Goal: Task Accomplishment & Management: Manage account settings

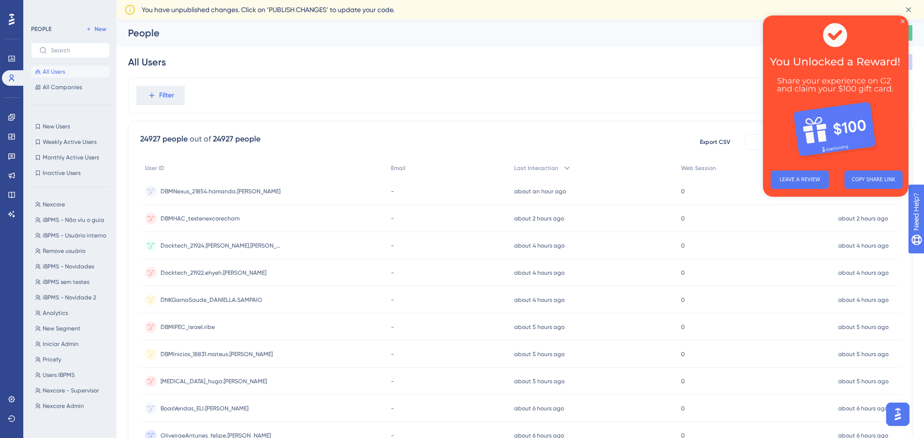
click at [902, 19] on img at bounding box center [835, 89] width 145 height 147
click at [903, 22] on icon "Close Preview" at bounding box center [903, 21] width 4 height 4
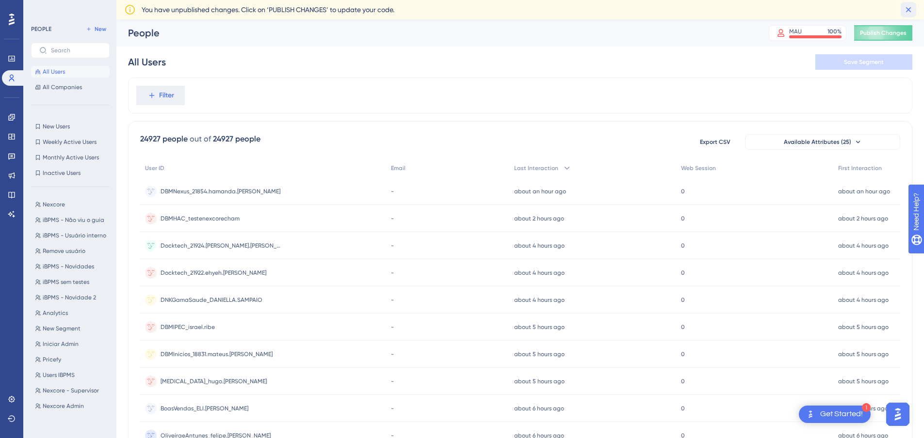
click at [909, 10] on icon at bounding box center [908, 10] width 10 height 10
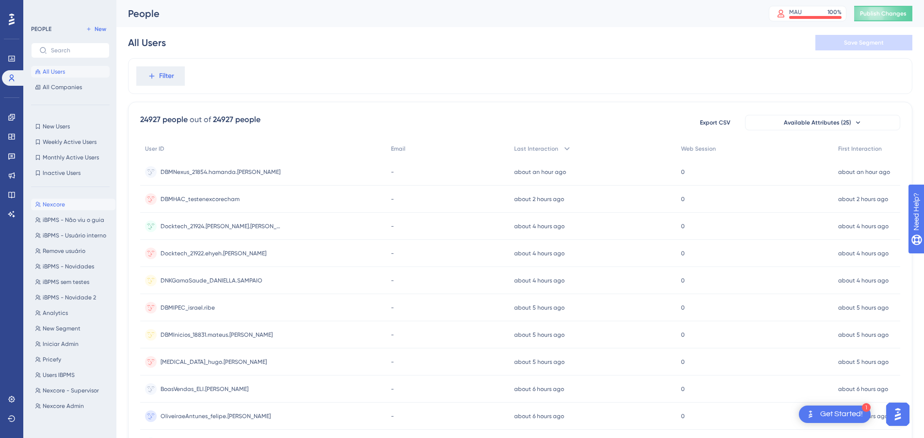
click at [66, 205] on button "Nexcore Nexcore" at bounding box center [73, 205] width 84 height 12
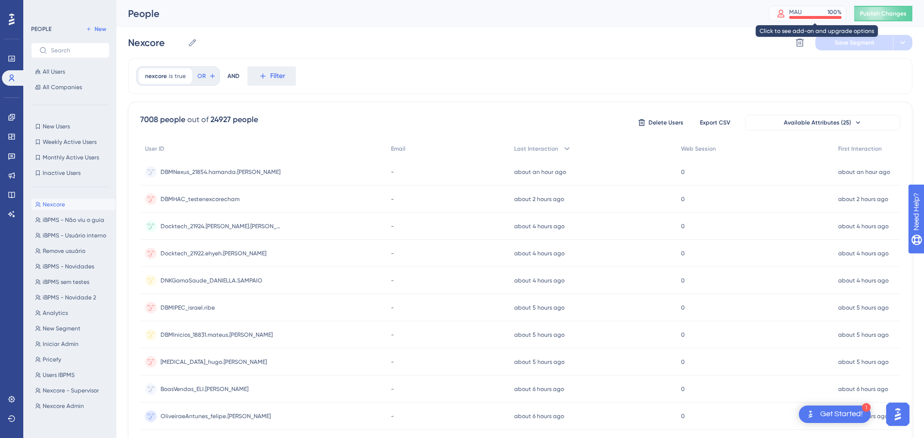
click at [812, 12] on div "MAU 100 %" at bounding box center [815, 12] width 52 height 8
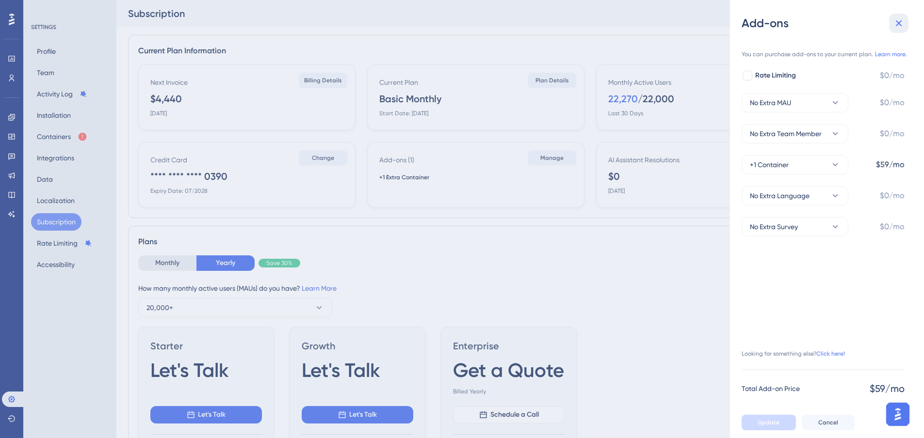
click at [896, 22] on icon at bounding box center [899, 23] width 12 height 12
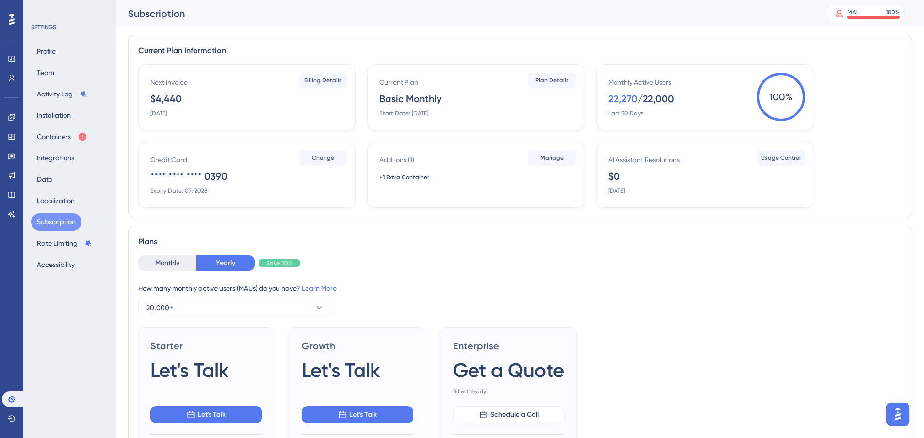
click at [771, 320] on div "Monthly Yearly Save 30% How many monthly active users ([PERSON_NAME]) do you ha…" at bounding box center [520, 432] width 764 height 353
click at [60, 132] on button "Containers" at bounding box center [62, 136] width 62 height 17
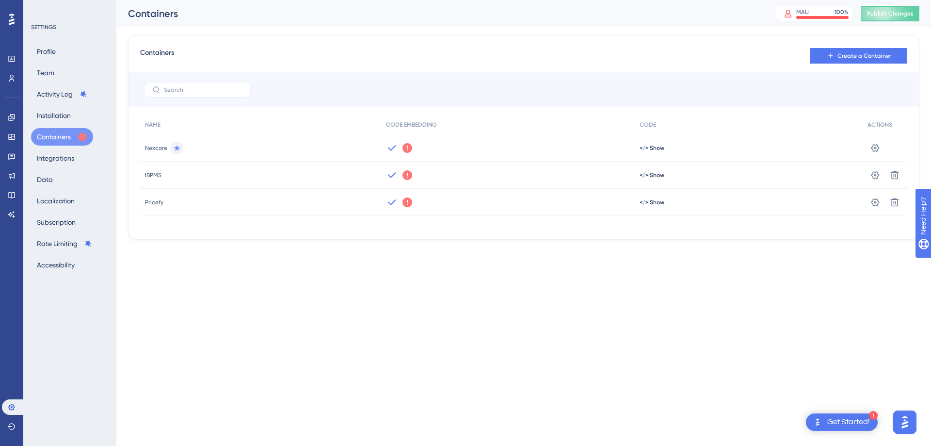
click at [573, 0] on html "1 Get Started! Performance Users Engagement Widgets Feedback Product Updates Kn…" at bounding box center [465, 0] width 931 height 0
click at [159, 204] on span "Pricefy" at bounding box center [154, 202] width 18 height 8
click at [453, 0] on html "1 Get Started! Performance Users Engagement Widgets Feedback Product Updates Kn…" at bounding box center [465, 0] width 931 height 0
click at [405, 147] on icon at bounding box center [408, 148] width 10 height 10
click at [607, 0] on html "1 Get Started! Performance Users Engagement Widgets Feedback Product Updates Kn…" at bounding box center [465, 0] width 931 height 0
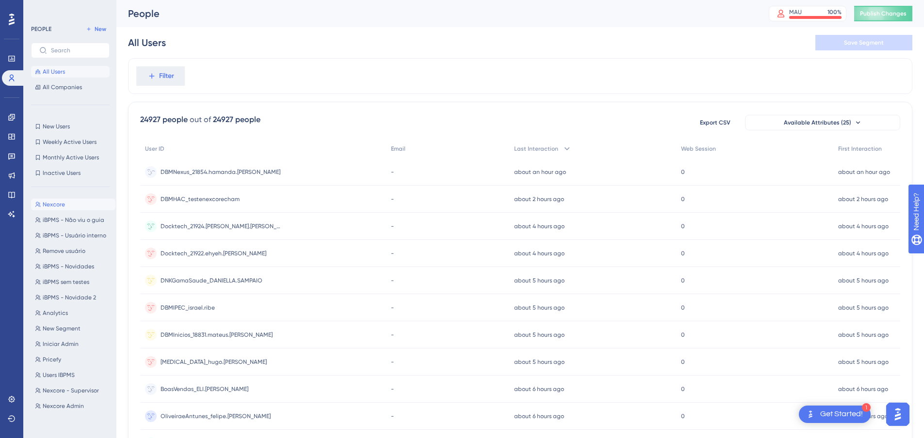
click at [57, 201] on span "Nexcore" at bounding box center [54, 205] width 22 height 8
click at [543, 145] on div "Last Interaction" at bounding box center [592, 149] width 167 height 20
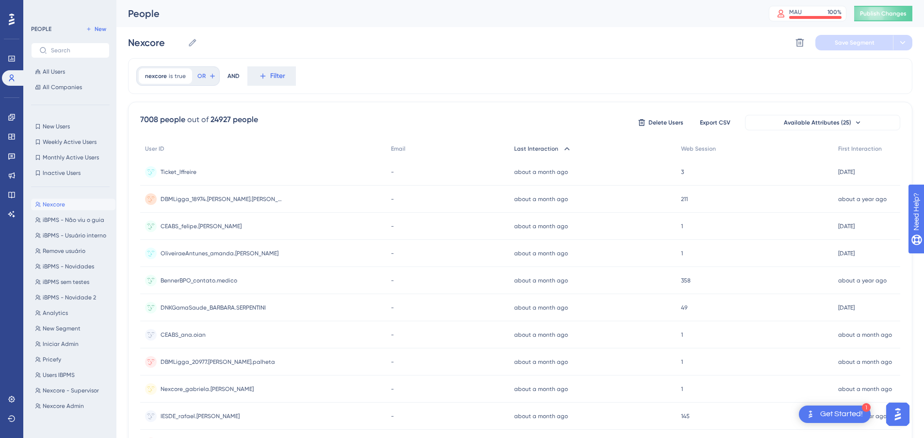
click at [543, 145] on div "Last Interaction" at bounding box center [592, 149] width 167 height 20
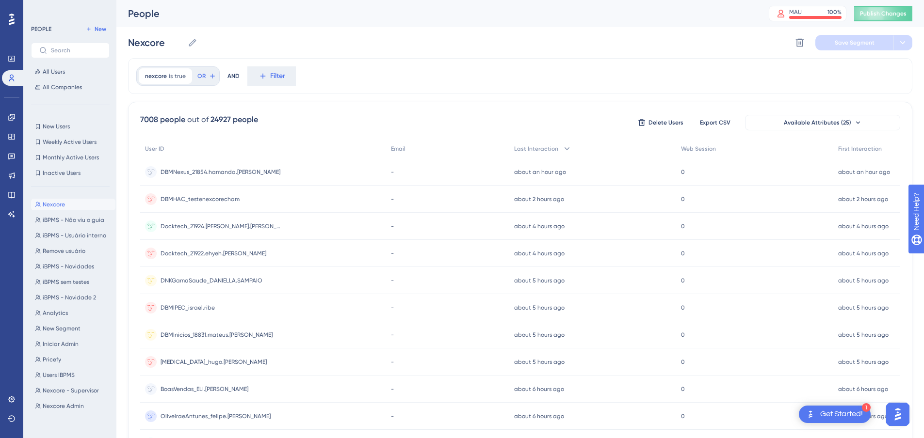
click at [10, 14] on icon at bounding box center [12, 19] width 6 height 13
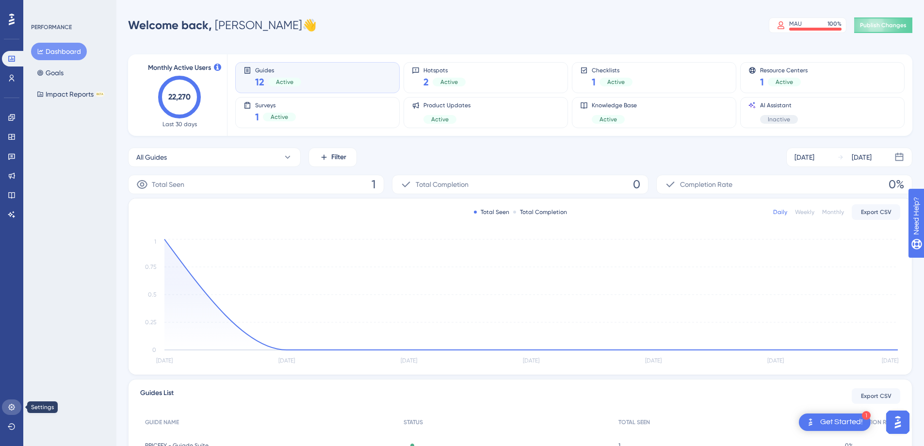
click at [15, 400] on link at bounding box center [11, 407] width 19 height 16
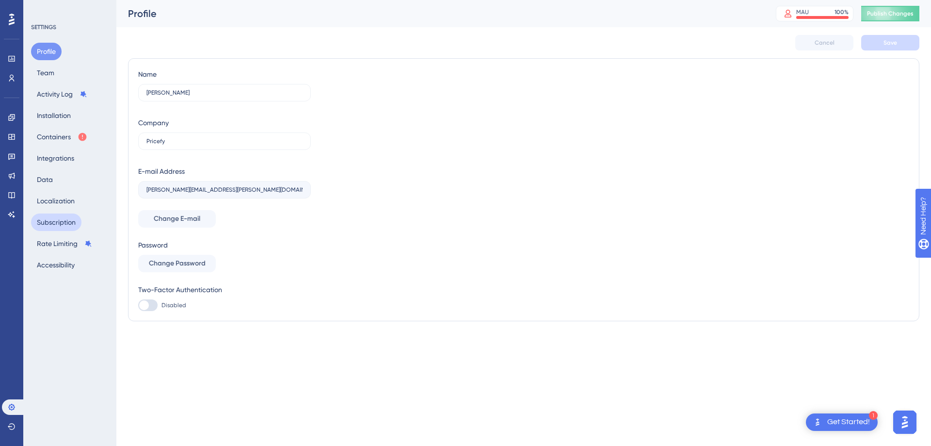
click at [66, 215] on button "Subscription" at bounding box center [56, 221] width 50 height 17
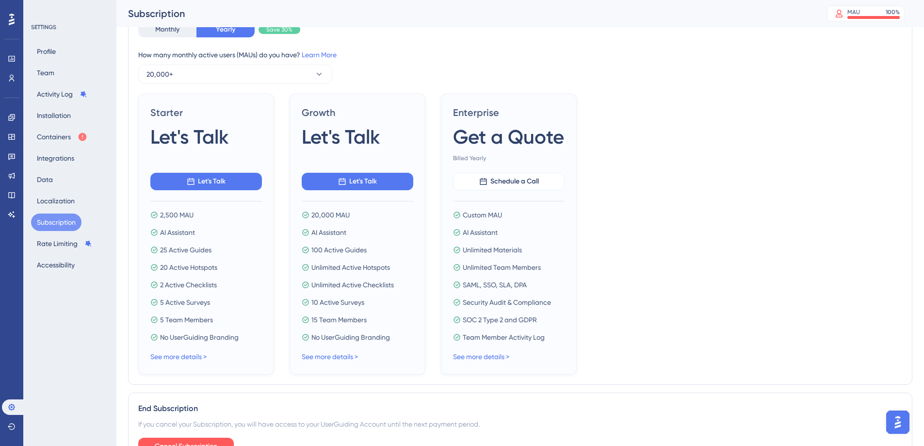
scroll to position [300, 0]
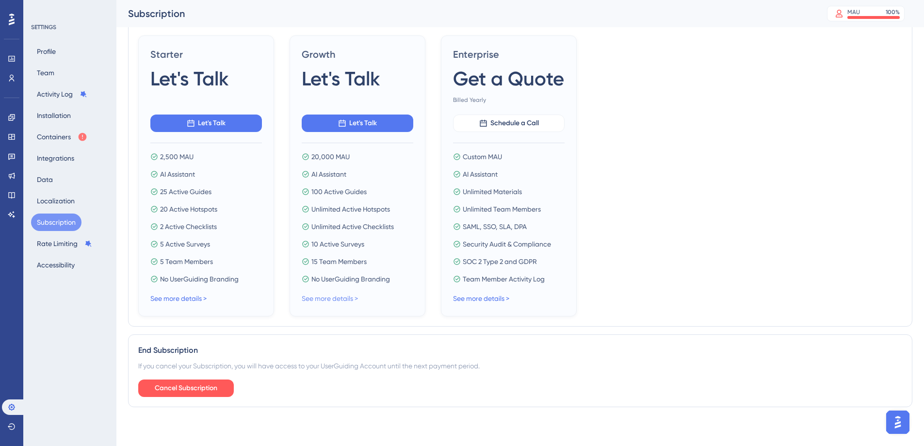
click at [345, 300] on link "See more details >" at bounding box center [330, 298] width 56 height 8
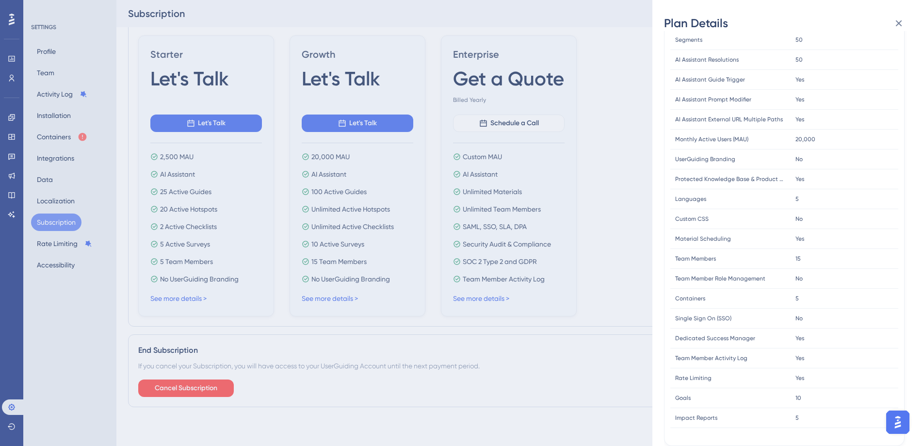
scroll to position [0, 0]
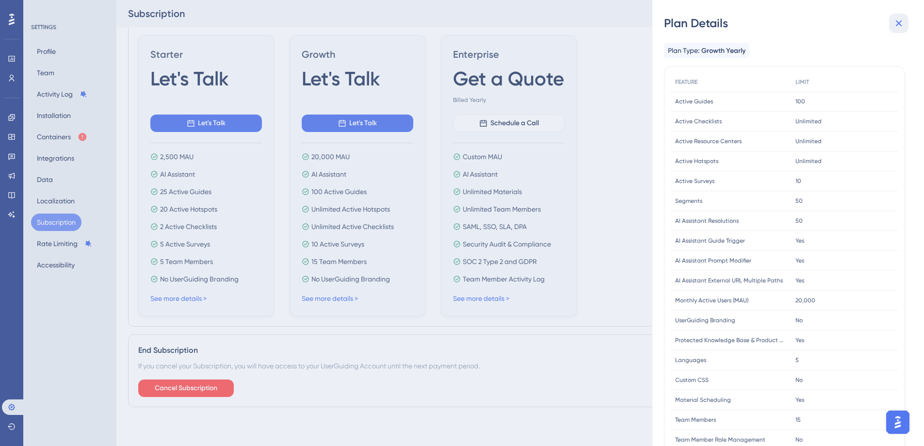
click at [898, 20] on icon at bounding box center [899, 23] width 12 height 12
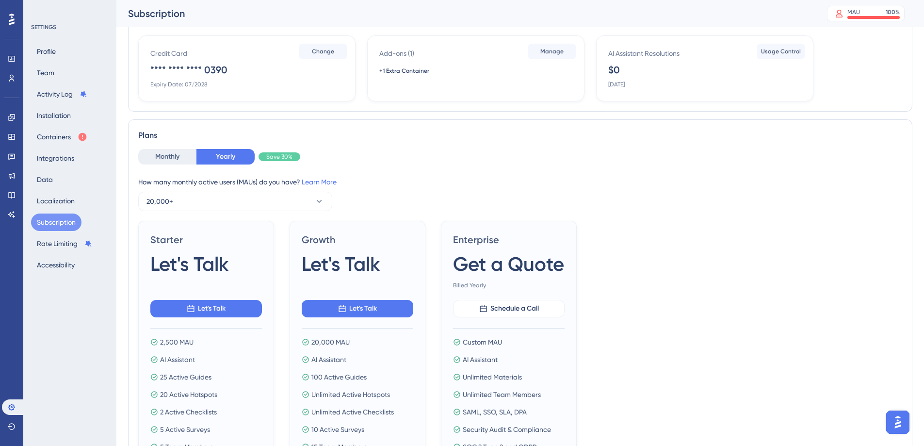
scroll to position [291, 0]
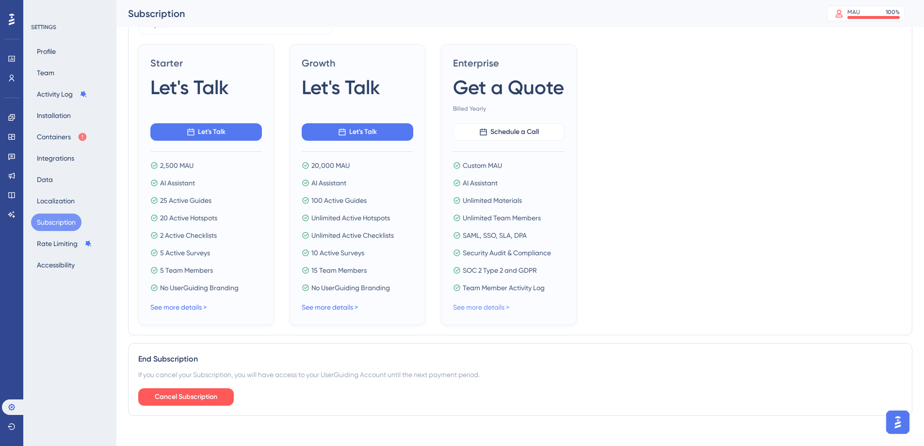
click at [498, 308] on link "See more details >" at bounding box center [481, 307] width 56 height 8
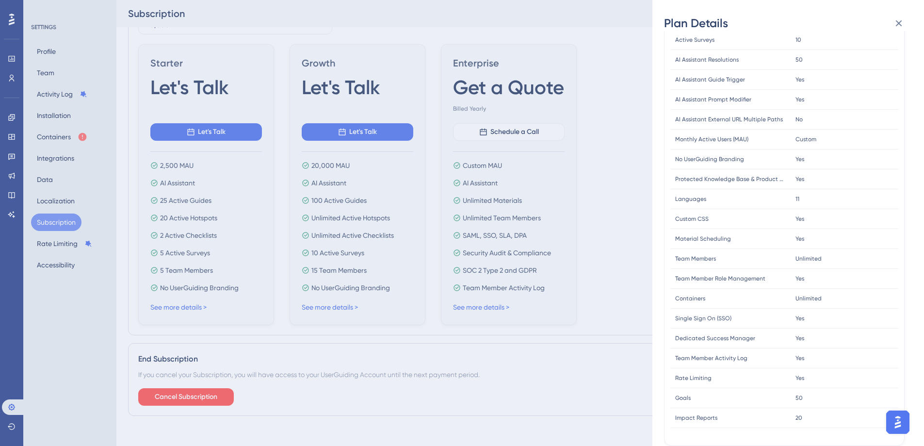
scroll to position [0, 0]
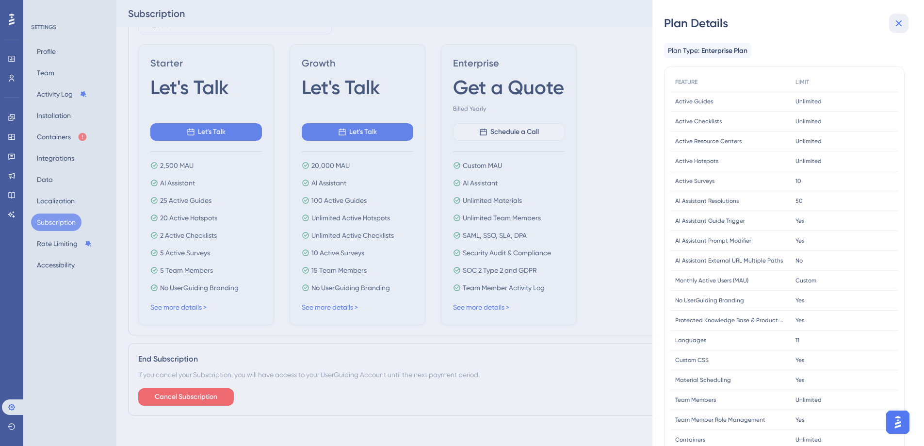
click at [903, 25] on icon at bounding box center [899, 23] width 12 height 12
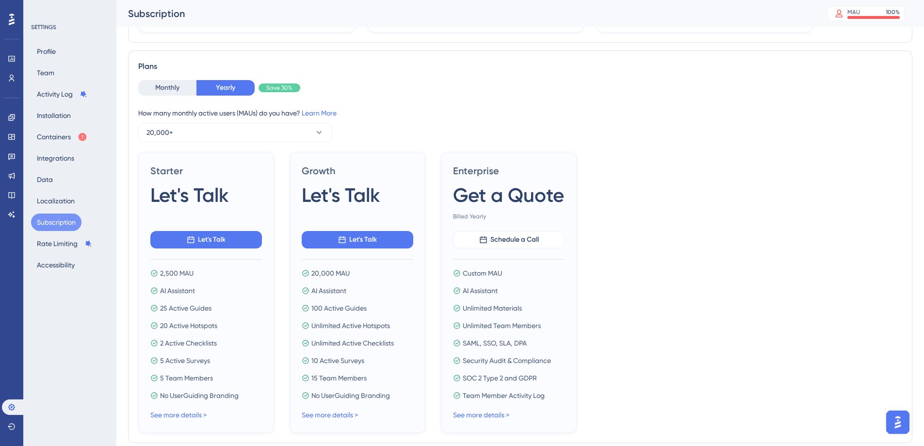
scroll to position [233, 0]
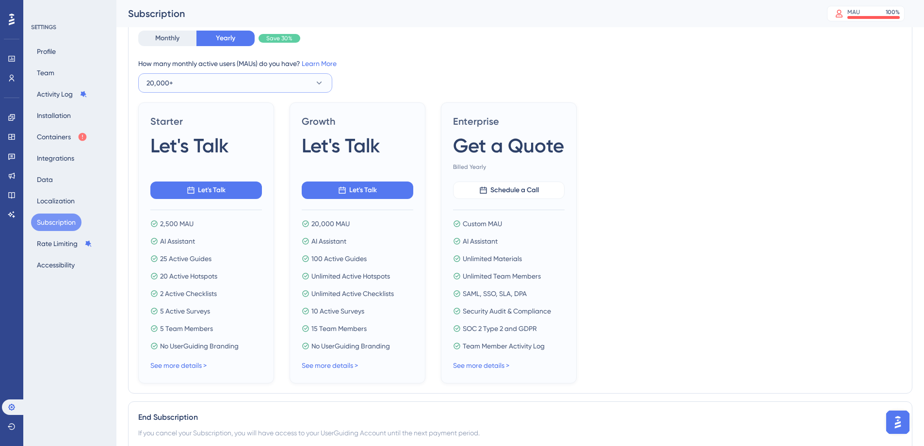
click at [318, 81] on icon at bounding box center [319, 83] width 10 height 10
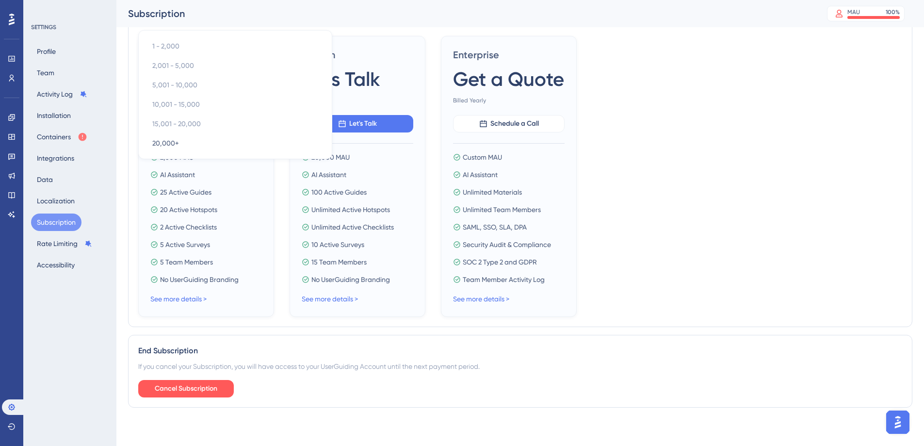
scroll to position [300, 0]
click at [633, 182] on div "Starter Let's Talk Let's Talk 2,500 MAU AI Assistant 25 Active Guides 20 Active…" at bounding box center [520, 175] width 764 height 281
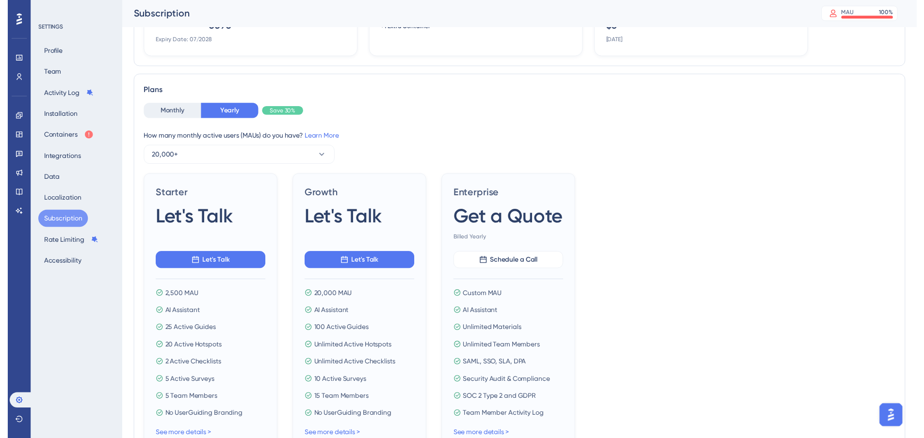
scroll to position [0, 0]
